Goal: Complete application form

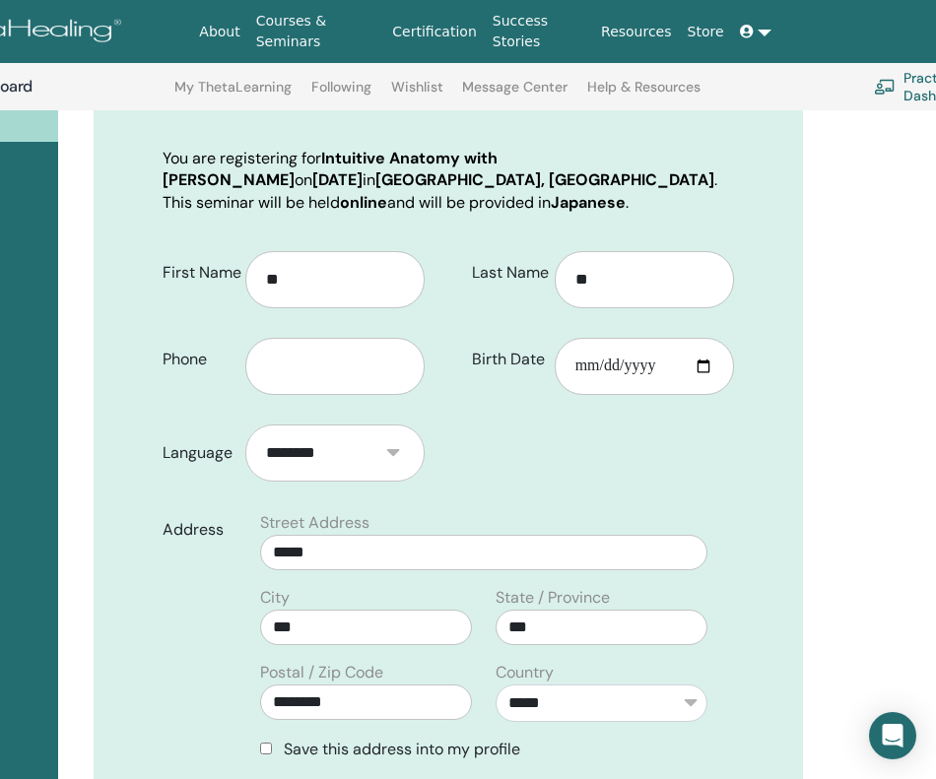
scroll to position [263, 237]
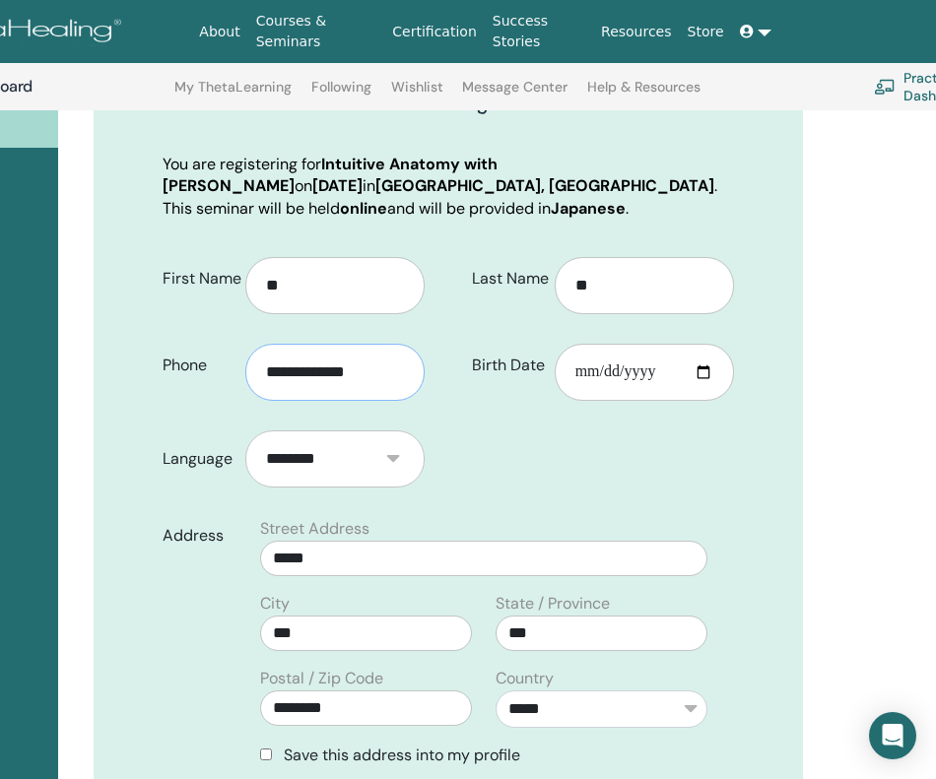
type input "**********"
click at [591, 376] on input "Birth Date" at bounding box center [644, 372] width 179 height 57
click at [600, 377] on input "Birth Date" at bounding box center [644, 372] width 179 height 57
click at [633, 372] on input "Birth Date" at bounding box center [644, 372] width 179 height 57
click at [580, 369] on input "Birth Date" at bounding box center [644, 372] width 179 height 57
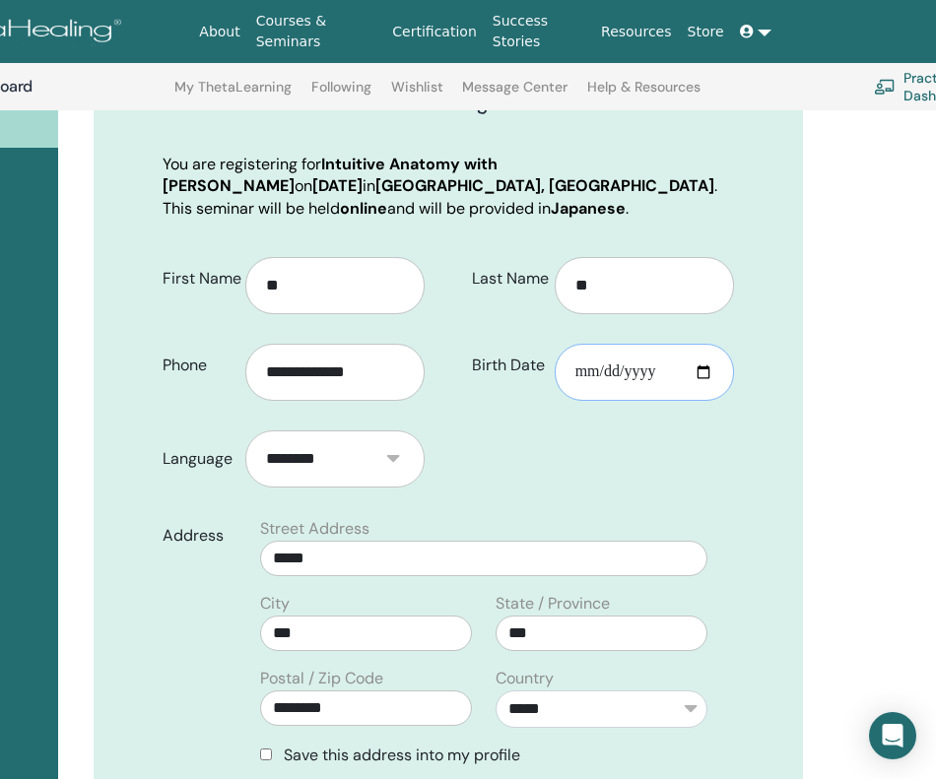
click at [587, 370] on input "Birth Date" at bounding box center [644, 372] width 179 height 57
click at [619, 370] on input "Birth Date" at bounding box center [644, 372] width 179 height 57
click at [610, 370] on input "Birth Date" at bounding box center [644, 372] width 179 height 57
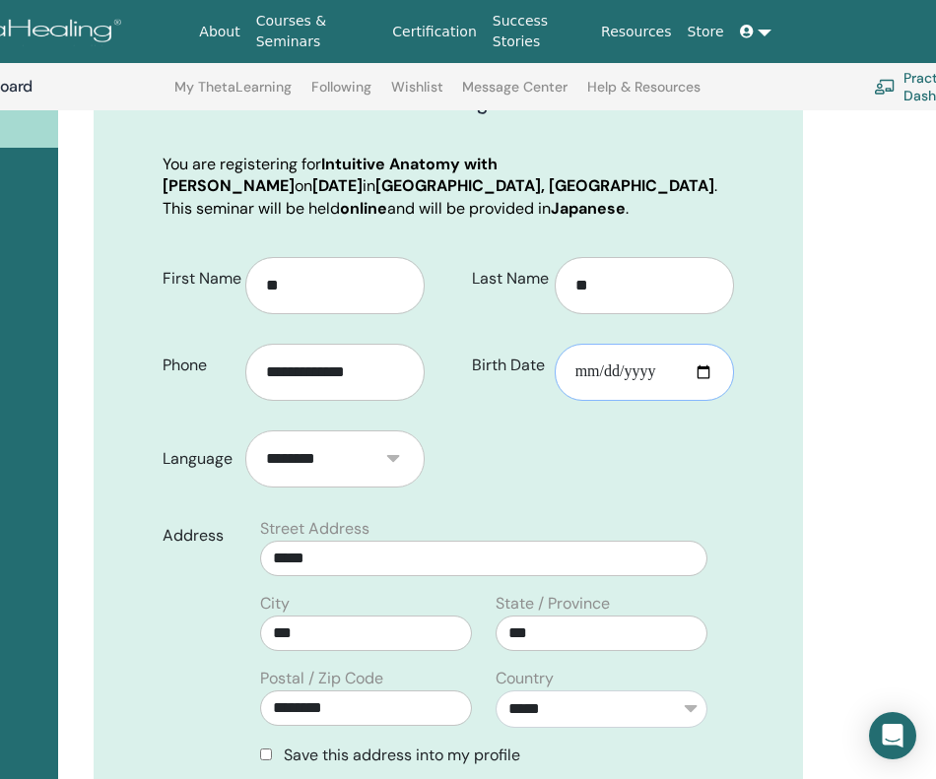
click at [622, 372] on input "Birth Date" at bounding box center [644, 372] width 179 height 57
click at [629, 367] on input "Birth Date" at bounding box center [644, 372] width 179 height 57
click at [609, 369] on input "Birth Date" at bounding box center [644, 372] width 179 height 57
click at [636, 371] on input "Birth Date" at bounding box center [644, 372] width 179 height 57
click at [662, 369] on input "Birth Date" at bounding box center [644, 372] width 179 height 57
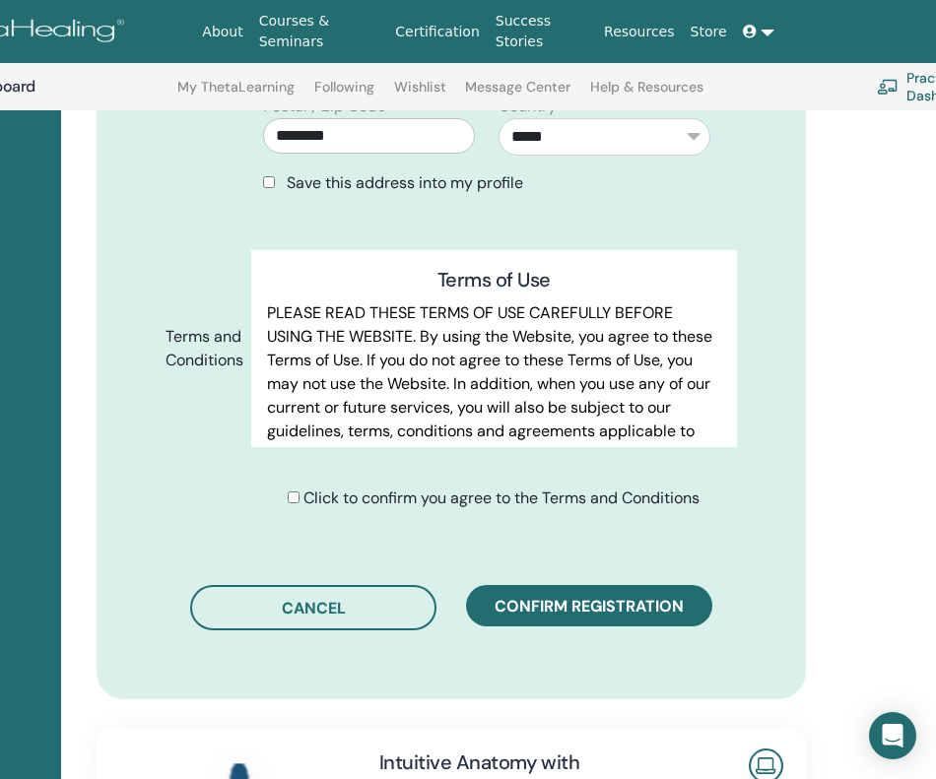
scroll to position [837, 235]
type input "**********"
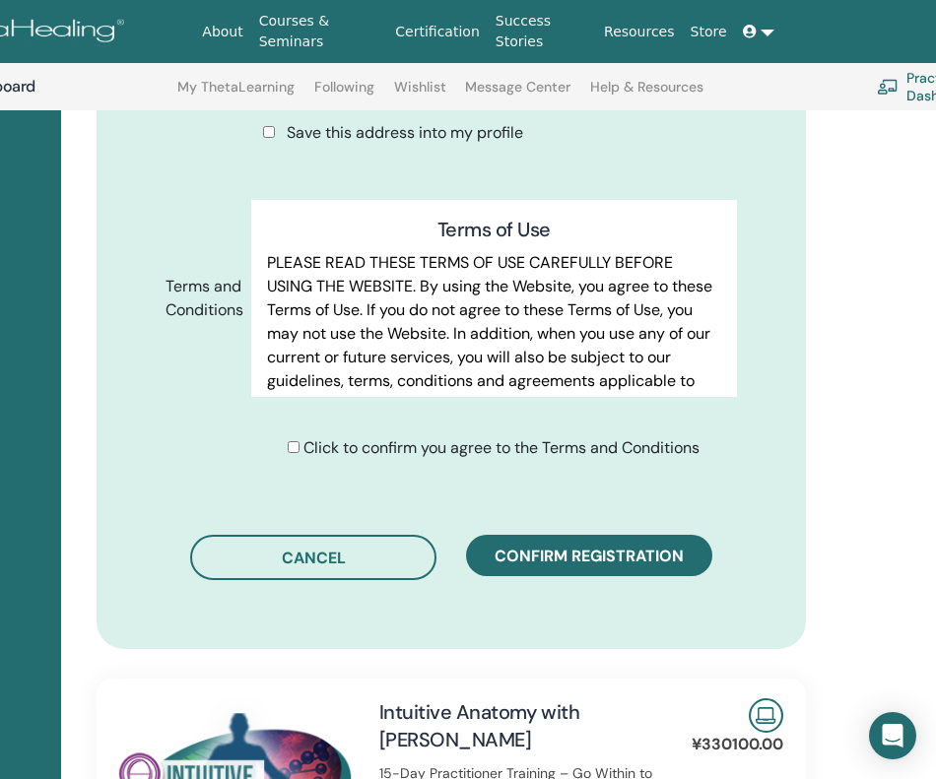
scroll to position [895, 235]
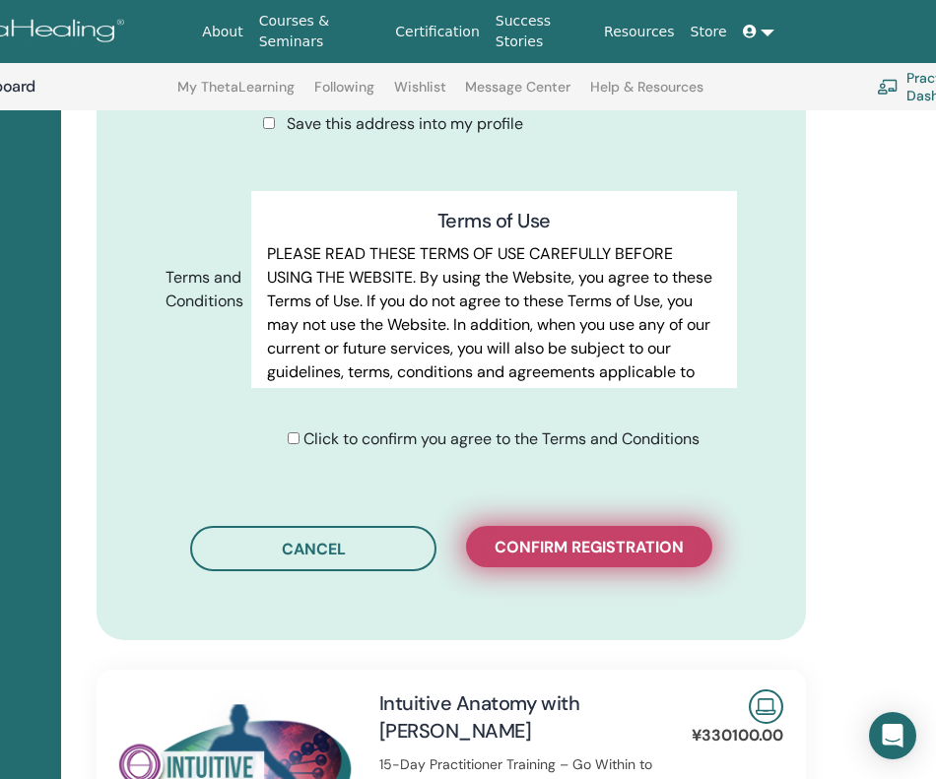
click at [602, 558] on span "Confirm registration" at bounding box center [589, 547] width 189 height 21
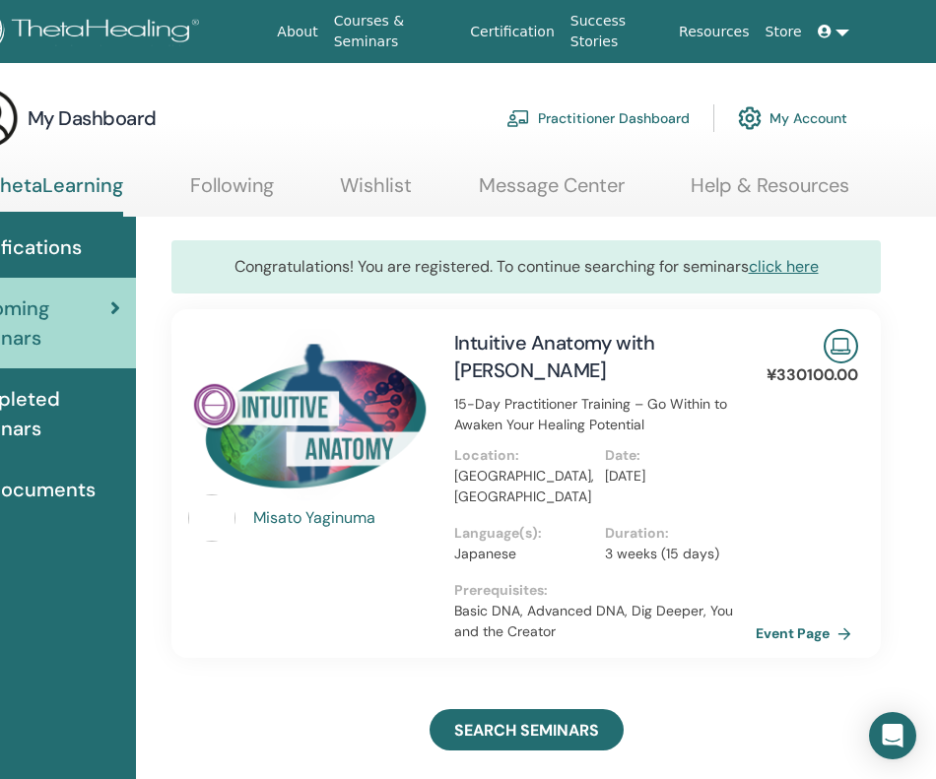
scroll to position [0, 160]
